Goal: Information Seeking & Learning: Find specific fact

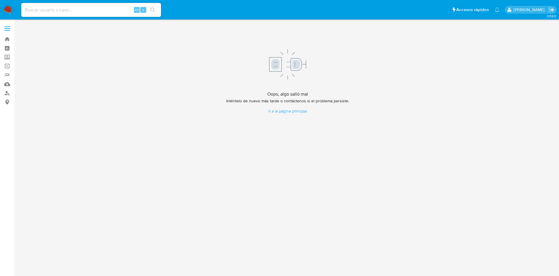
click at [99, 12] on input at bounding box center [91, 10] width 140 height 8
paste input "2664511177"
type input "2664511177"
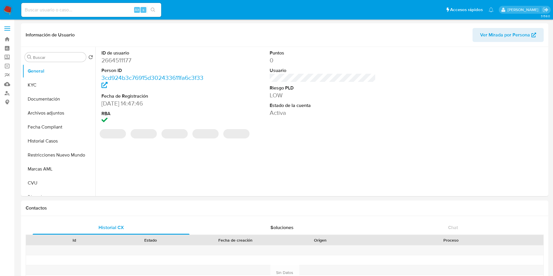
select select "10"
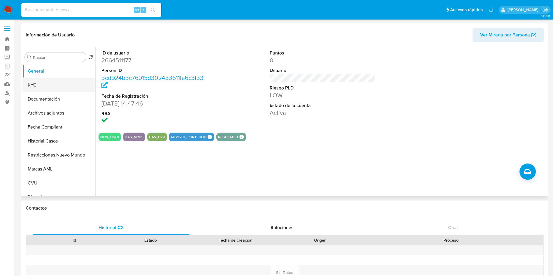
click at [49, 89] on button "KYC" at bounding box center [56, 85] width 68 height 14
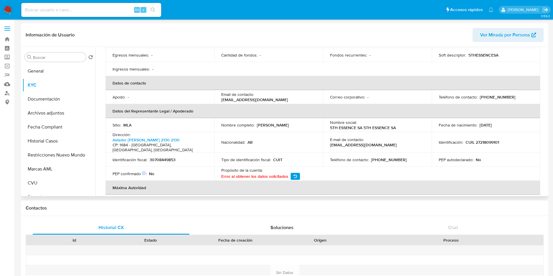
scroll to position [131, 0]
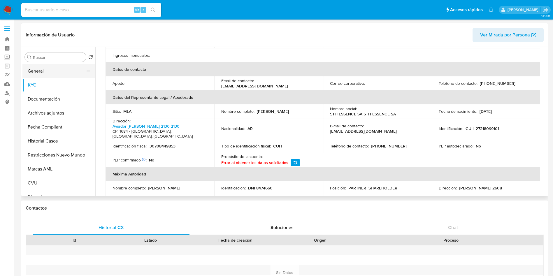
click at [41, 69] on button "General" at bounding box center [56, 71] width 68 height 14
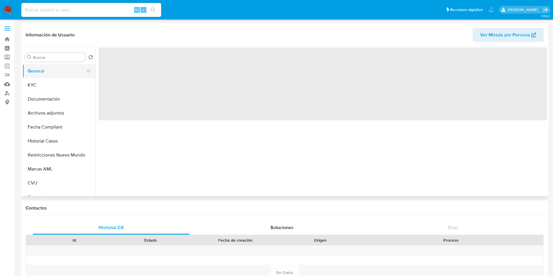
scroll to position [0, 0]
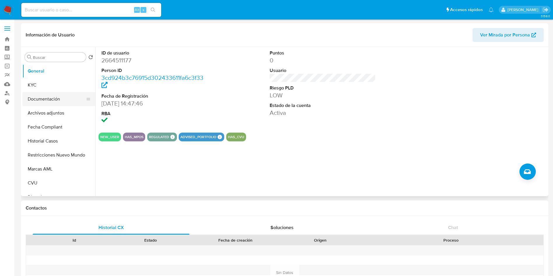
click at [54, 100] on button "Documentación" at bounding box center [56, 99] width 68 height 14
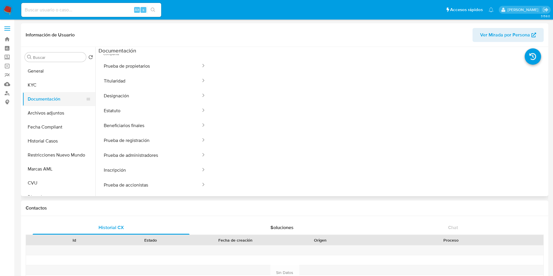
click at [57, 101] on button "Documentación" at bounding box center [56, 99] width 68 height 14
click at [57, 112] on button "Archivos adjuntos" at bounding box center [56, 113] width 68 height 14
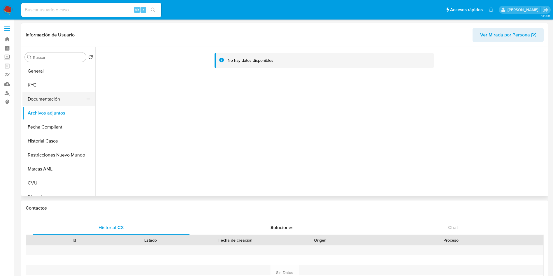
click at [61, 102] on button "Documentación" at bounding box center [56, 99] width 68 height 14
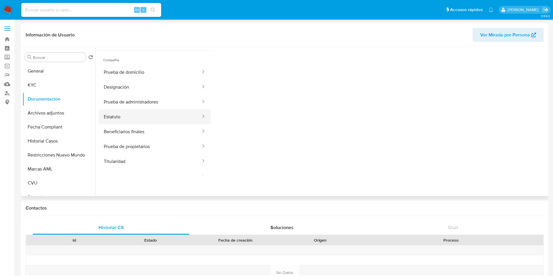
click at [134, 116] on button "Estatuto" at bounding box center [149, 116] width 103 height 15
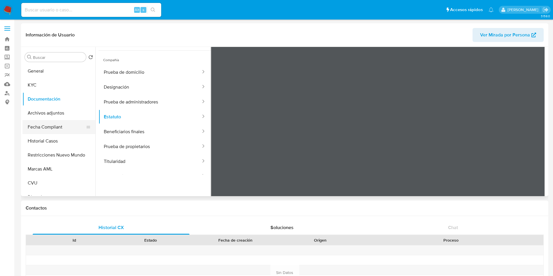
click at [48, 129] on button "Fecha Compliant" at bounding box center [56, 127] width 68 height 14
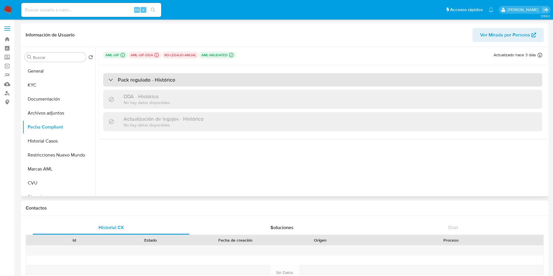
click at [134, 82] on h3 "Pack regulado - Histórico" at bounding box center [146, 80] width 57 height 6
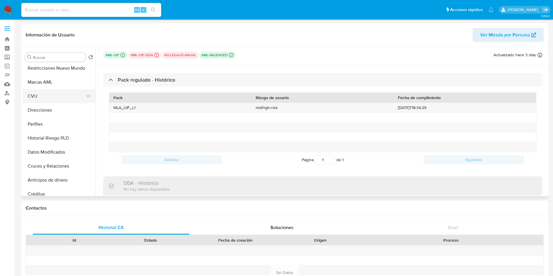
scroll to position [87, 0]
click at [50, 85] on button "Marcas AML" at bounding box center [56, 82] width 68 height 14
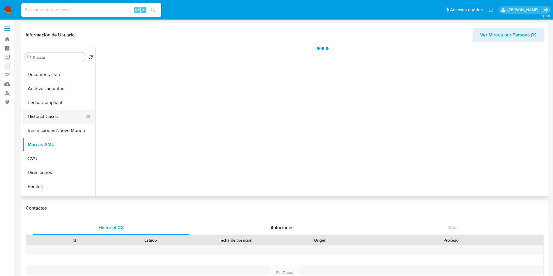
scroll to position [0, 0]
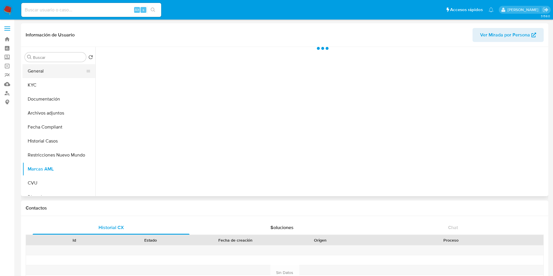
click at [52, 74] on button "General" at bounding box center [56, 71] width 68 height 14
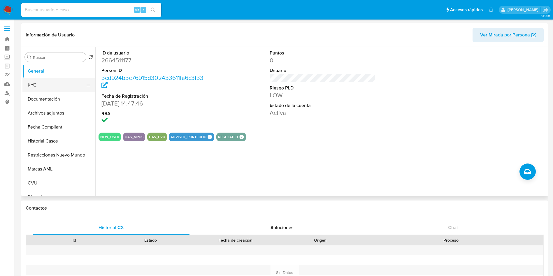
click at [41, 84] on button "KYC" at bounding box center [56, 85] width 68 height 14
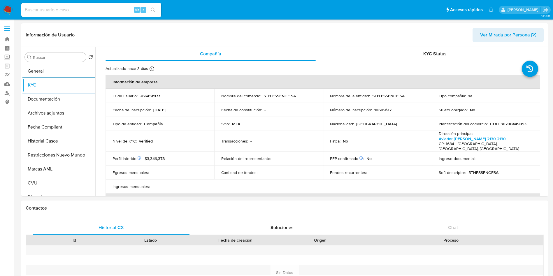
click at [41, 7] on input at bounding box center [91, 10] width 140 height 8
paste input "2664568439"
type input "2664568439"
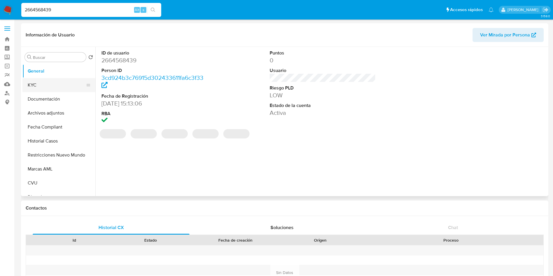
select select "10"
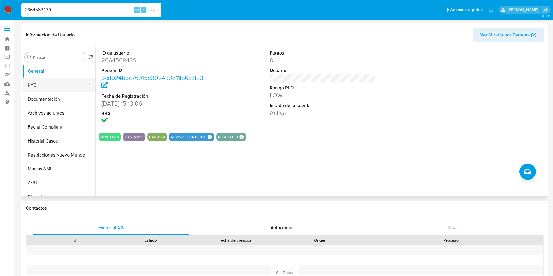
click at [38, 88] on button "KYC" at bounding box center [56, 85] width 68 height 14
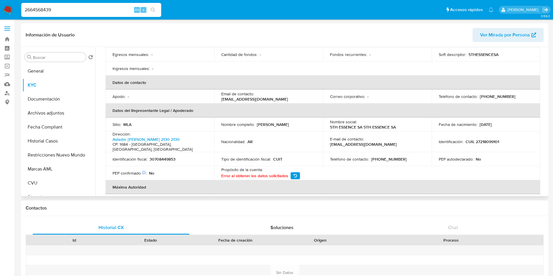
scroll to position [104, 0]
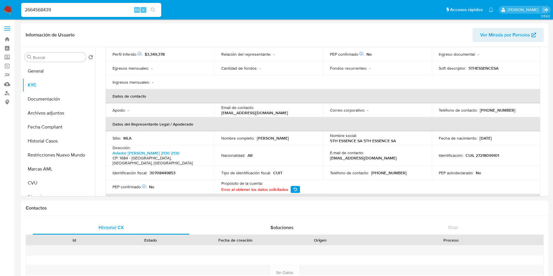
drag, startPoint x: 62, startPoint y: 8, endPoint x: 0, endPoint y: 13, distance: 62.5
click at [0, 13] on nav "Pausado Ver notificaciones 2664568439 Alt s Accesos rápidos Presiona las siguie…" at bounding box center [276, 10] width 553 height 20
paste input "830947"
type input "2664830947"
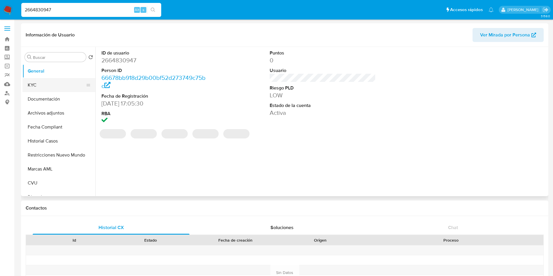
select select "10"
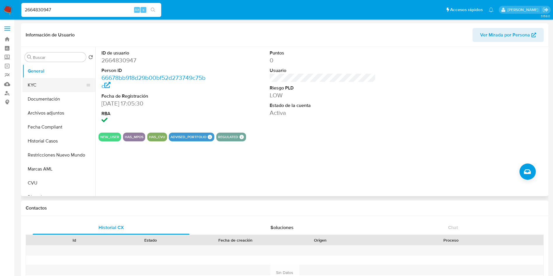
click at [31, 83] on button "KYC" at bounding box center [56, 85] width 68 height 14
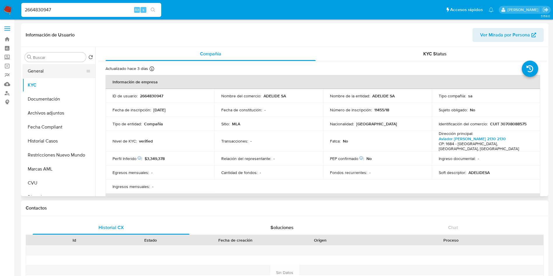
click at [53, 69] on button "General" at bounding box center [56, 71] width 68 height 14
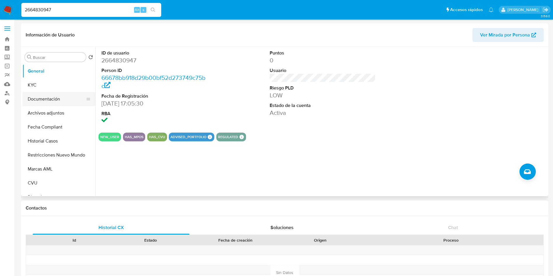
click at [55, 103] on button "Documentación" at bounding box center [56, 99] width 68 height 14
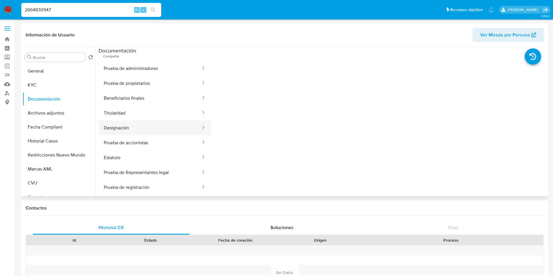
scroll to position [54, 0]
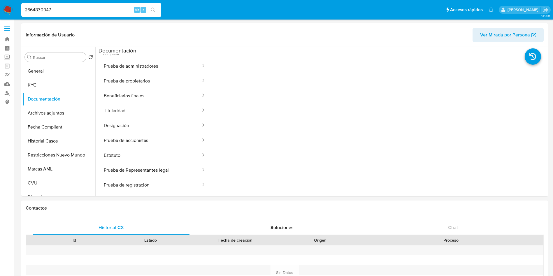
drag, startPoint x: 66, startPoint y: 10, endPoint x: 0, endPoint y: 25, distance: 67.4
paste input "71987868"
type input "2671987868"
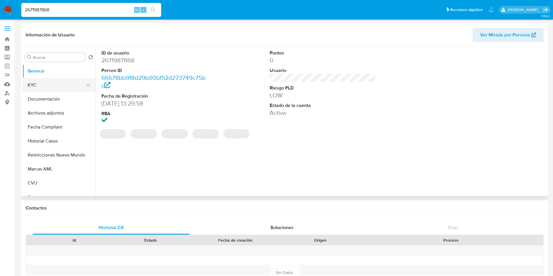
select select "10"
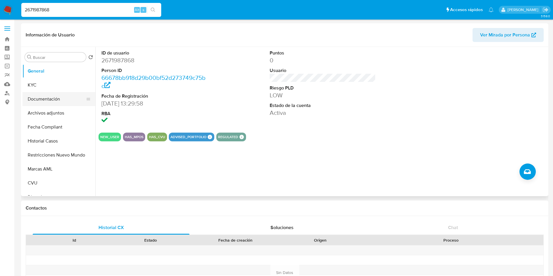
click at [54, 99] on button "Documentación" at bounding box center [56, 99] width 68 height 14
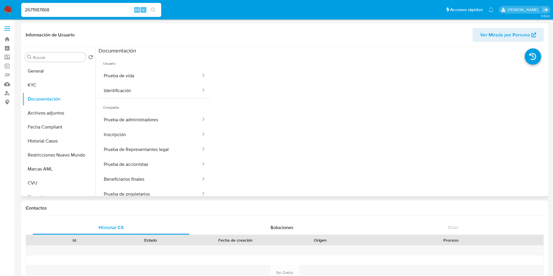
click at [142, 108] on span "Compañía" at bounding box center [154, 105] width 112 height 14
click at [142, 117] on button "Prueba de administradores" at bounding box center [149, 119] width 103 height 15
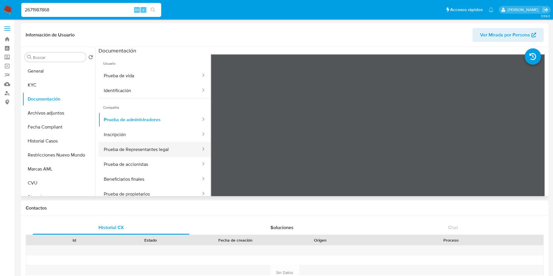
click at [138, 149] on button "Prueba de Representantes legal" at bounding box center [149, 149] width 103 height 15
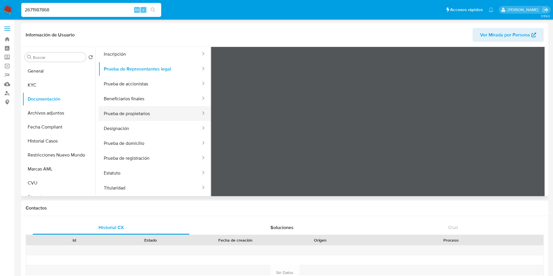
scroll to position [51, 0]
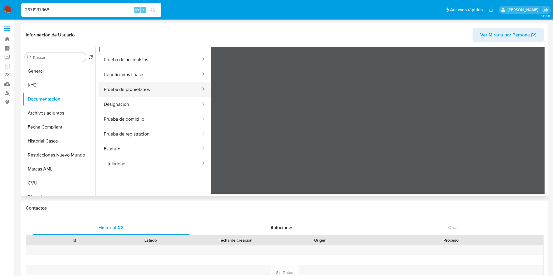
click at [145, 90] on button "Prueba de propietarios" at bounding box center [149, 89] width 103 height 15
click at [138, 105] on button "Designación" at bounding box center [149, 104] width 103 height 15
click at [133, 130] on button "Prueba de registración" at bounding box center [149, 133] width 103 height 15
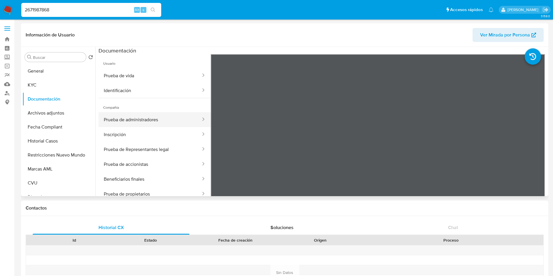
scroll to position [44, 0]
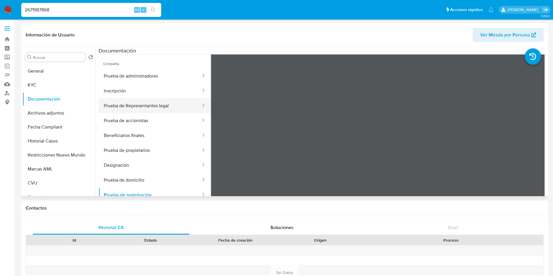
click at [124, 108] on button "Prueba de Representantes legal" at bounding box center [149, 105] width 103 height 15
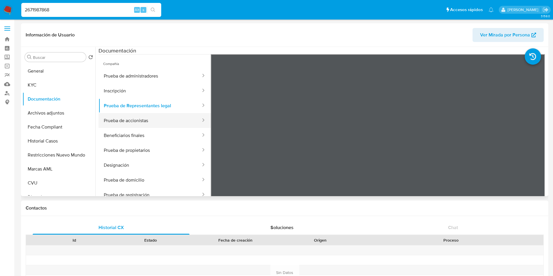
click at [124, 119] on button "Prueba de accionistas" at bounding box center [149, 120] width 103 height 15
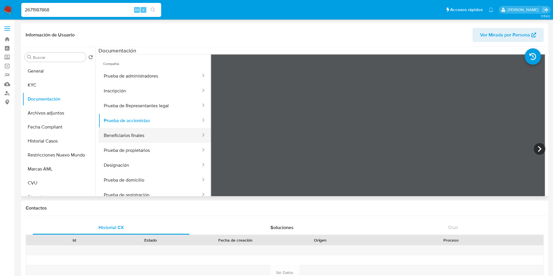
click at [130, 138] on button "Beneficiarios finales" at bounding box center [149, 135] width 103 height 15
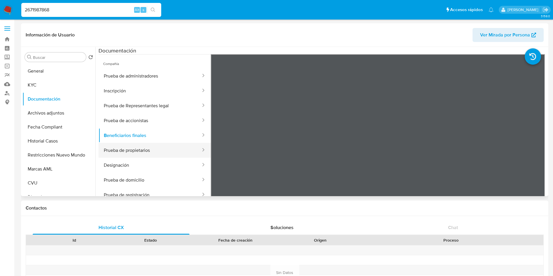
click at [130, 152] on button "Prueba de propietarios" at bounding box center [149, 150] width 103 height 15
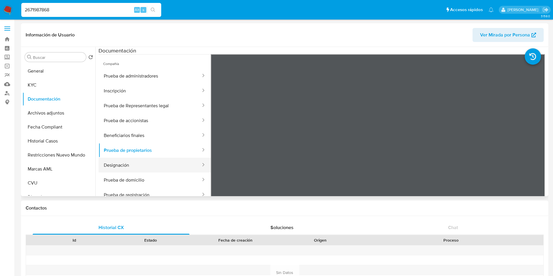
click at [123, 165] on button "Designación" at bounding box center [149, 165] width 103 height 15
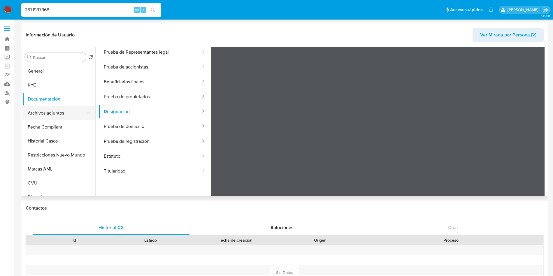
click at [40, 109] on button "Archivos adjuntos" at bounding box center [56, 113] width 68 height 14
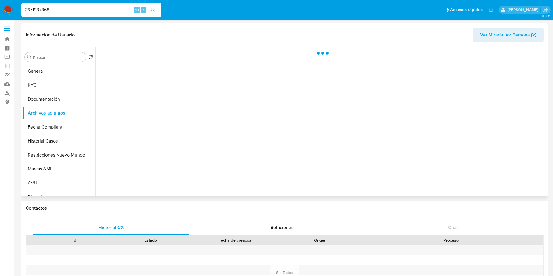
scroll to position [0, 0]
drag, startPoint x: 68, startPoint y: 8, endPoint x: 4, endPoint y: 10, distance: 64.1
click at [0, 8] on nav "Pausado Ver notificaciones 2671987868 Alt s Accesos rápidos Presiona las siguie…" at bounding box center [276, 10] width 553 height 20
paste input "64830947"
type input "2664830947"
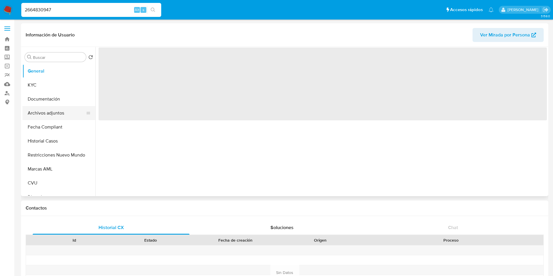
click at [54, 109] on button "Archivos adjuntos" at bounding box center [56, 113] width 68 height 14
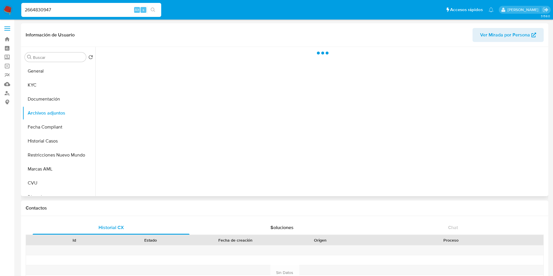
select select "10"
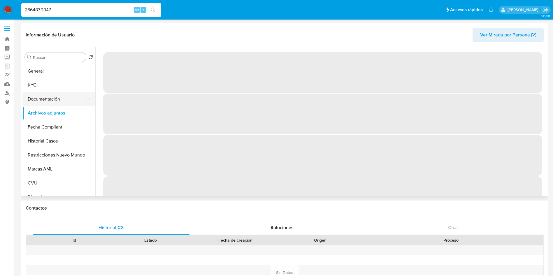
click at [60, 95] on button "Documentación" at bounding box center [56, 99] width 68 height 14
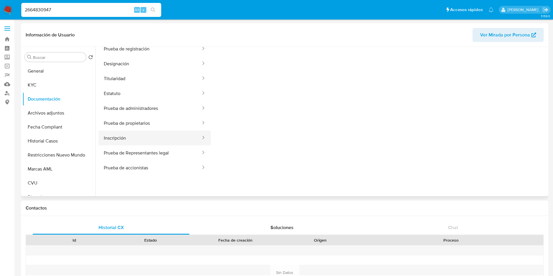
scroll to position [47, 0]
drag, startPoint x: 73, startPoint y: 10, endPoint x: 0, endPoint y: 10, distance: 73.1
click at [0, 10] on nav "Pausado Ver notificaciones 2664830947 Alt s Accesos rápidos Presiona las siguie…" at bounding box center [276, 10] width 553 height 20
paste input "568439"
type input "2664568439"
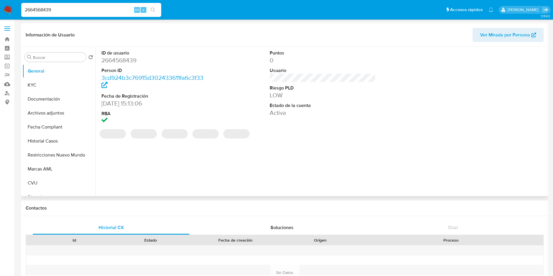
select select "10"
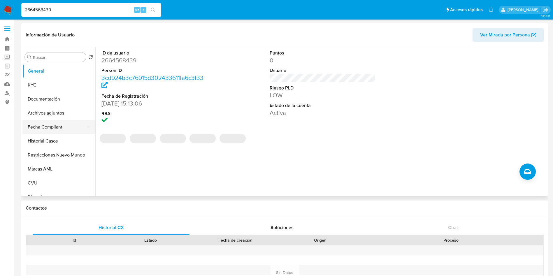
click at [45, 127] on button "Fecha Compliant" at bounding box center [56, 127] width 68 height 14
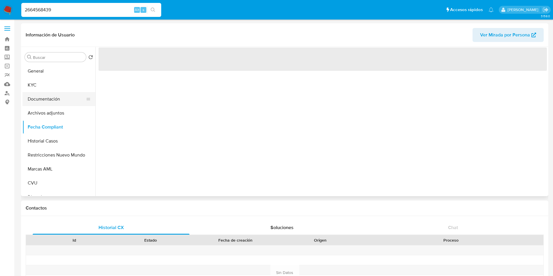
click at [53, 101] on button "Documentación" at bounding box center [56, 99] width 68 height 14
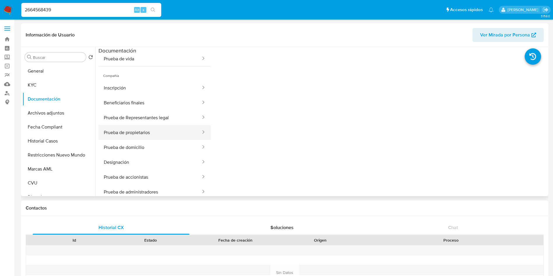
scroll to position [54, 0]
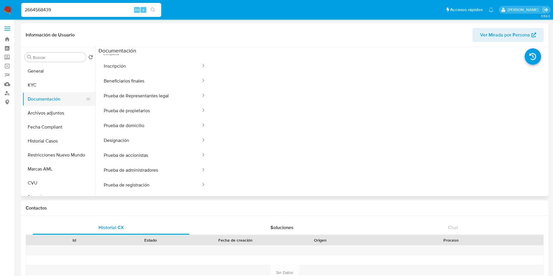
click at [47, 102] on button "Documentación" at bounding box center [56, 99] width 68 height 14
click at [43, 71] on button "General" at bounding box center [56, 71] width 68 height 14
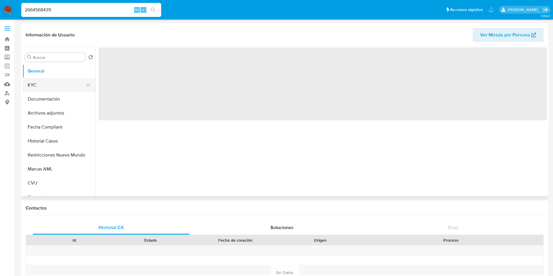
click at [46, 83] on button "KYC" at bounding box center [56, 85] width 68 height 14
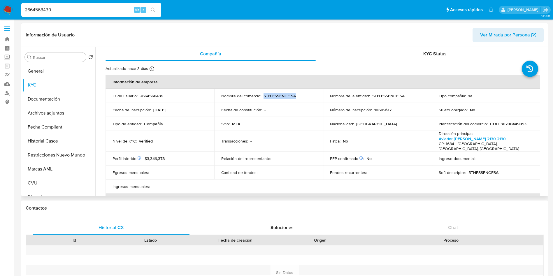
drag, startPoint x: 299, startPoint y: 94, endPoint x: 262, endPoint y: 98, distance: 36.9
click at [262, 98] on div "Nombre del comercio : 5TH ESSENCE SA" at bounding box center [268, 95] width 95 height 5
copy p "5TH ESSENCE SA"
click at [36, 99] on button "Documentación" at bounding box center [56, 99] width 68 height 14
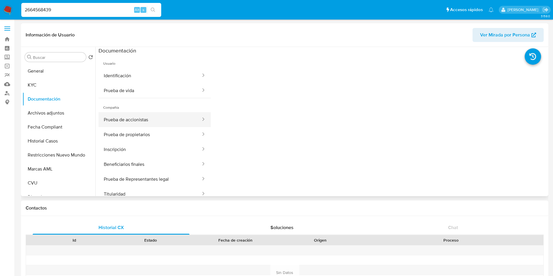
click at [132, 118] on button "Prueba de accionistas" at bounding box center [149, 119] width 103 height 15
